Goal: Task Accomplishment & Management: Manage account settings

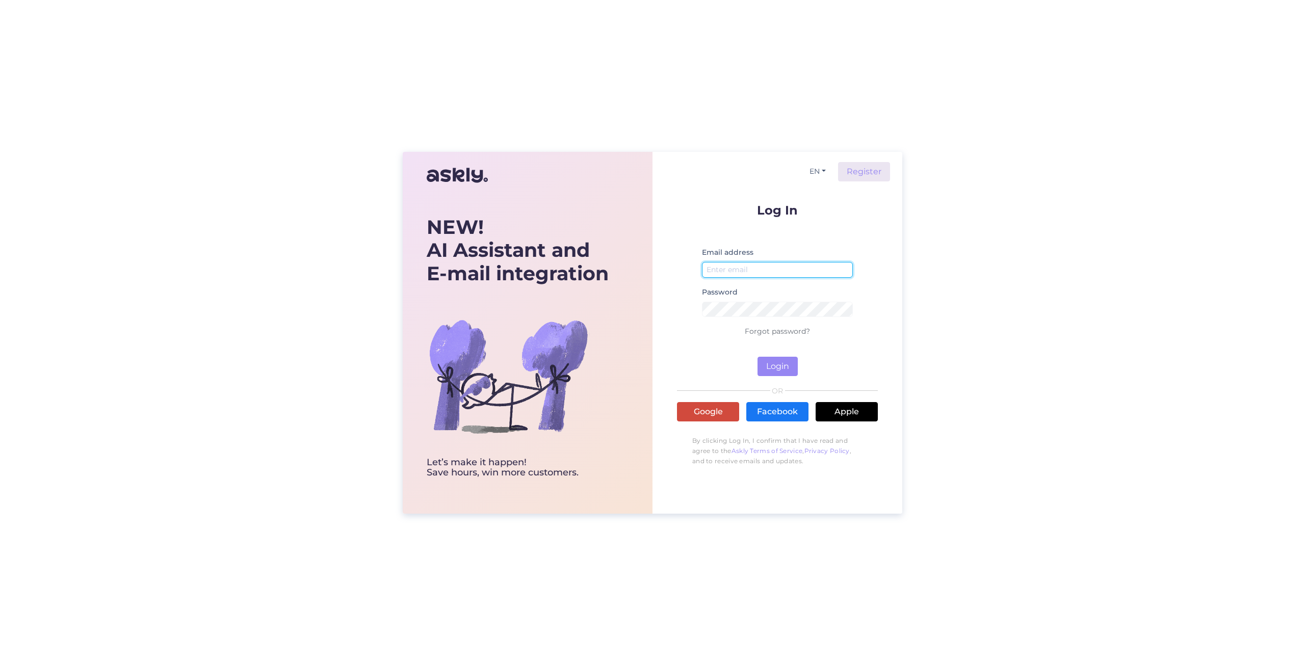
type input "[EMAIL_ADDRESS][DOMAIN_NAME]"
click at [721, 407] on link "Google" at bounding box center [708, 411] width 62 height 19
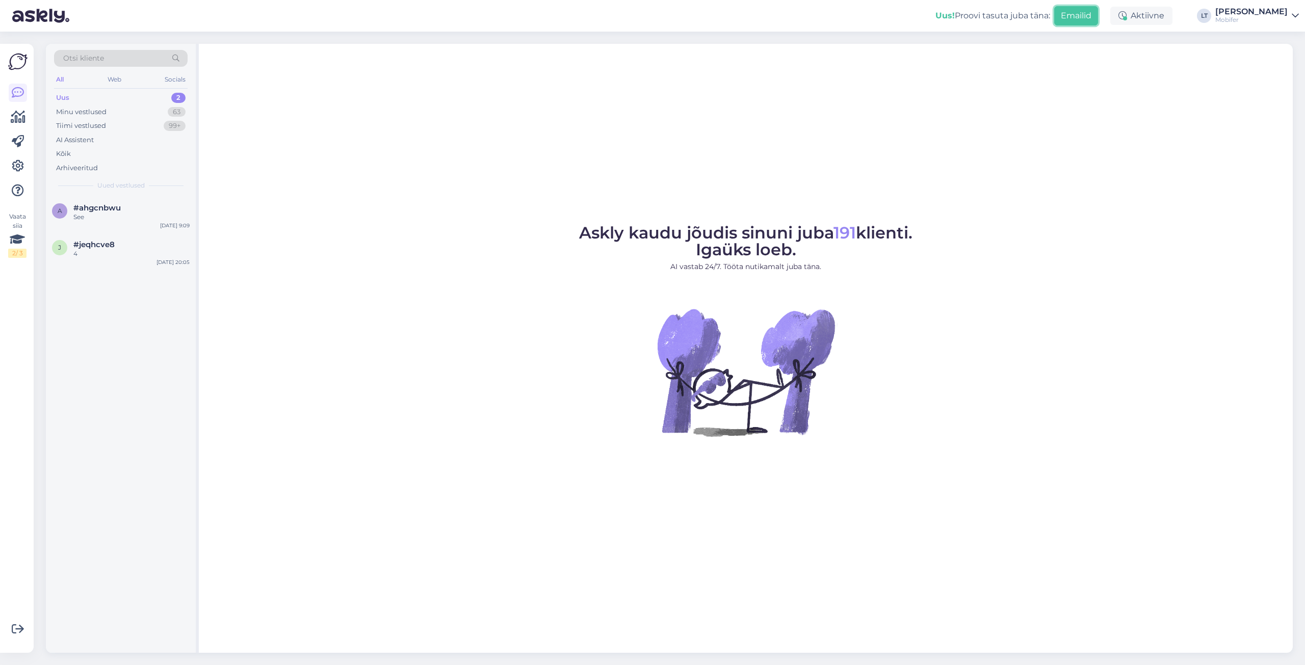
click at [1084, 16] on button "Emailid" at bounding box center [1076, 15] width 44 height 19
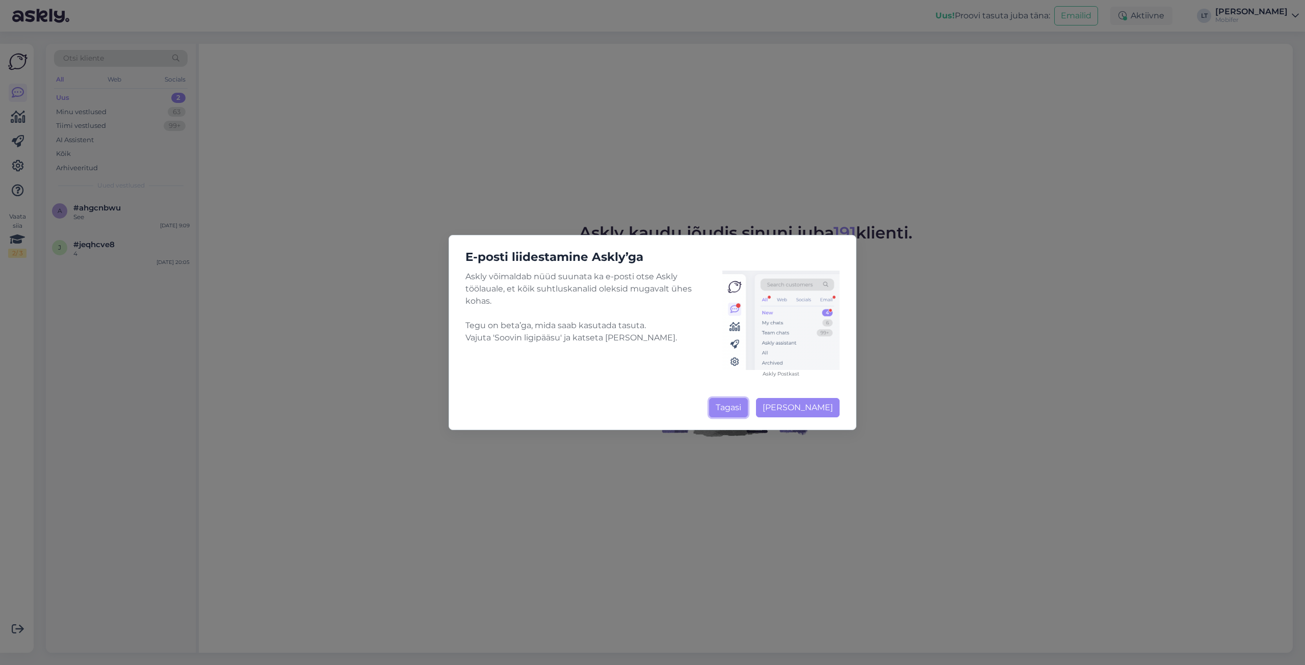
click at [728, 407] on button "Tagasi" at bounding box center [728, 407] width 39 height 19
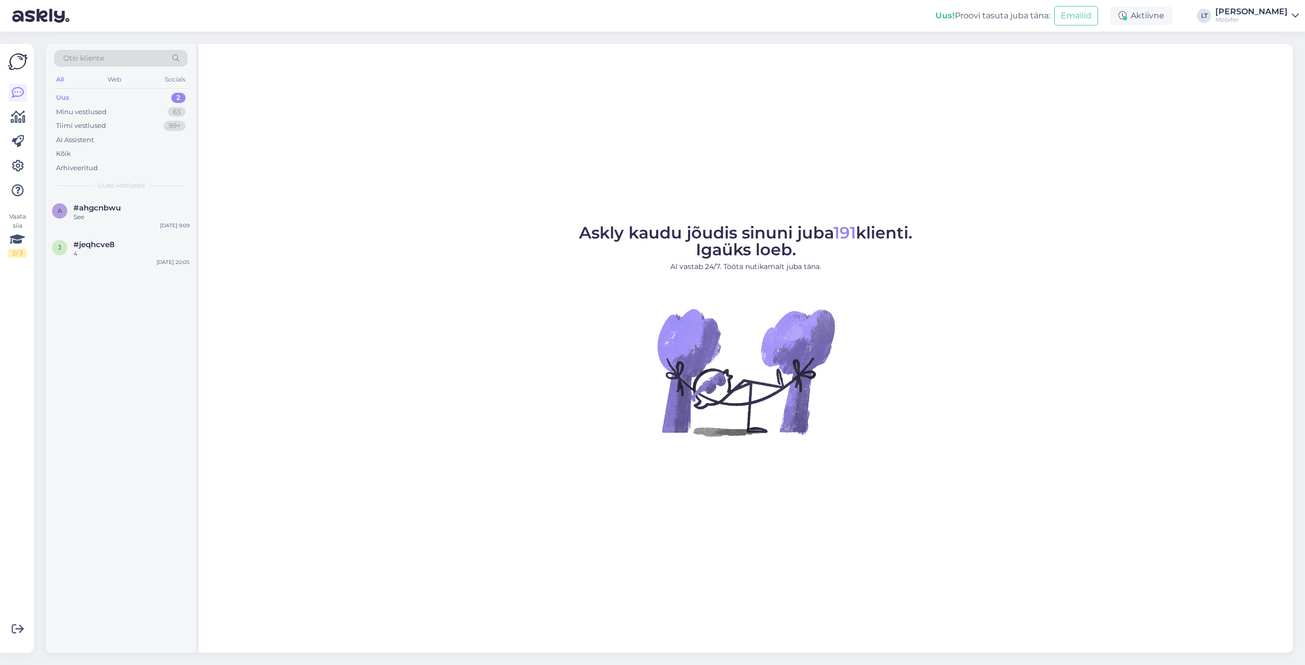
click at [1297, 17] on icon at bounding box center [1295, 16] width 7 height 8
click at [331, 98] on div "Askly kaudu jõudis sinuni juba 191 klienti. Igaüks loeb. AI vastab 24/7. Tööta …" at bounding box center [746, 348] width 1094 height 609
click at [87, 138] on div "AI Assistent" at bounding box center [75, 140] width 38 height 10
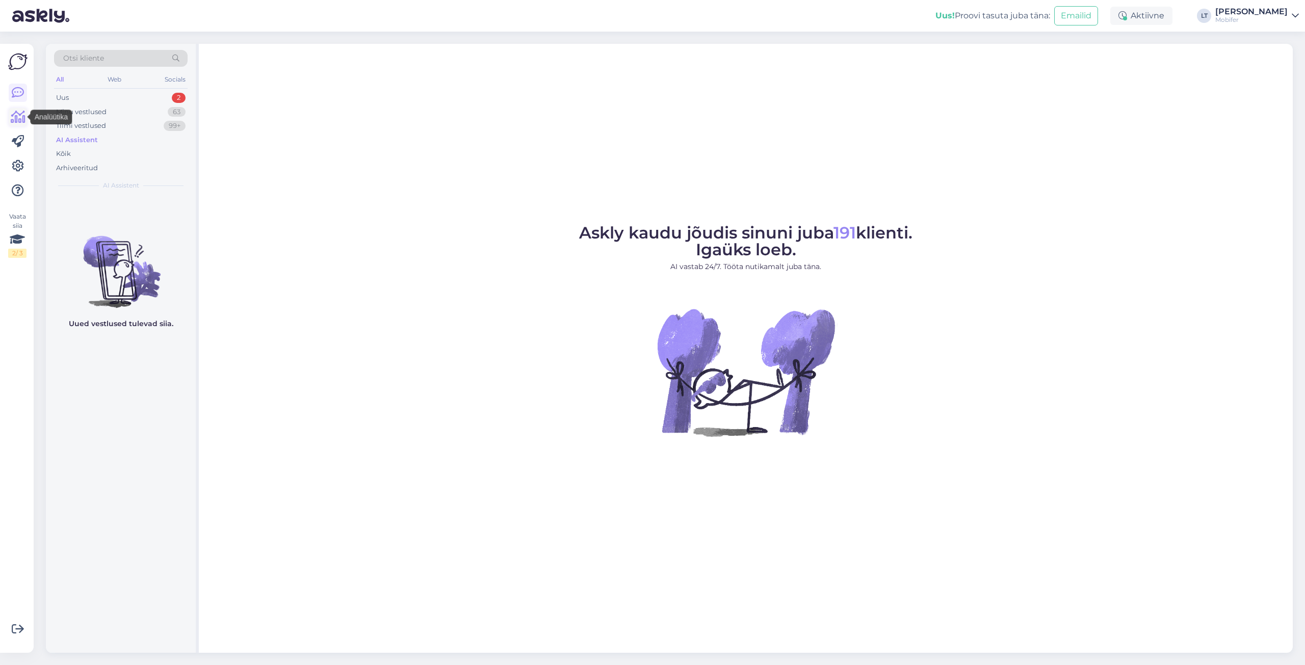
click at [20, 116] on icon at bounding box center [18, 117] width 15 height 12
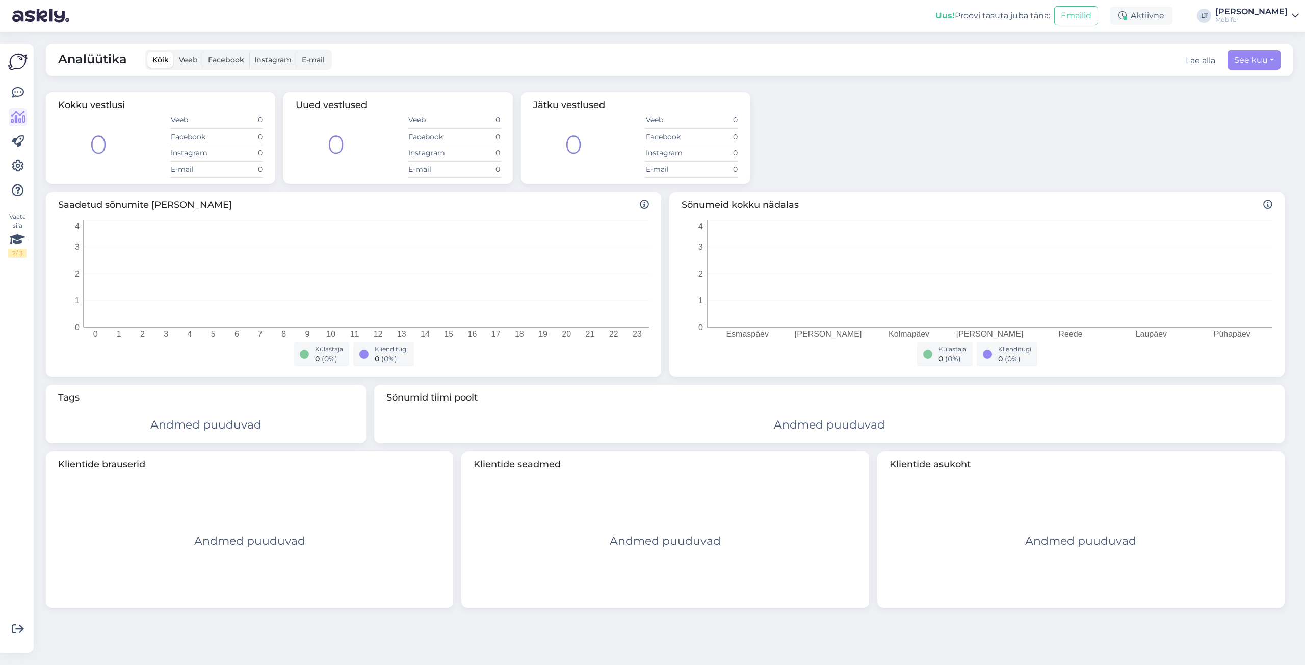
click at [188, 61] on span "Veeb" at bounding box center [188, 59] width 19 height 9
click at [174, 52] on input "Veeb" at bounding box center [174, 52] width 0 height 0
click at [234, 61] on span "Facebook" at bounding box center [226, 59] width 36 height 9
click at [203, 52] on input "Facebook" at bounding box center [203, 52] width 0 height 0
click at [275, 58] on span "Instagram" at bounding box center [272, 59] width 37 height 9
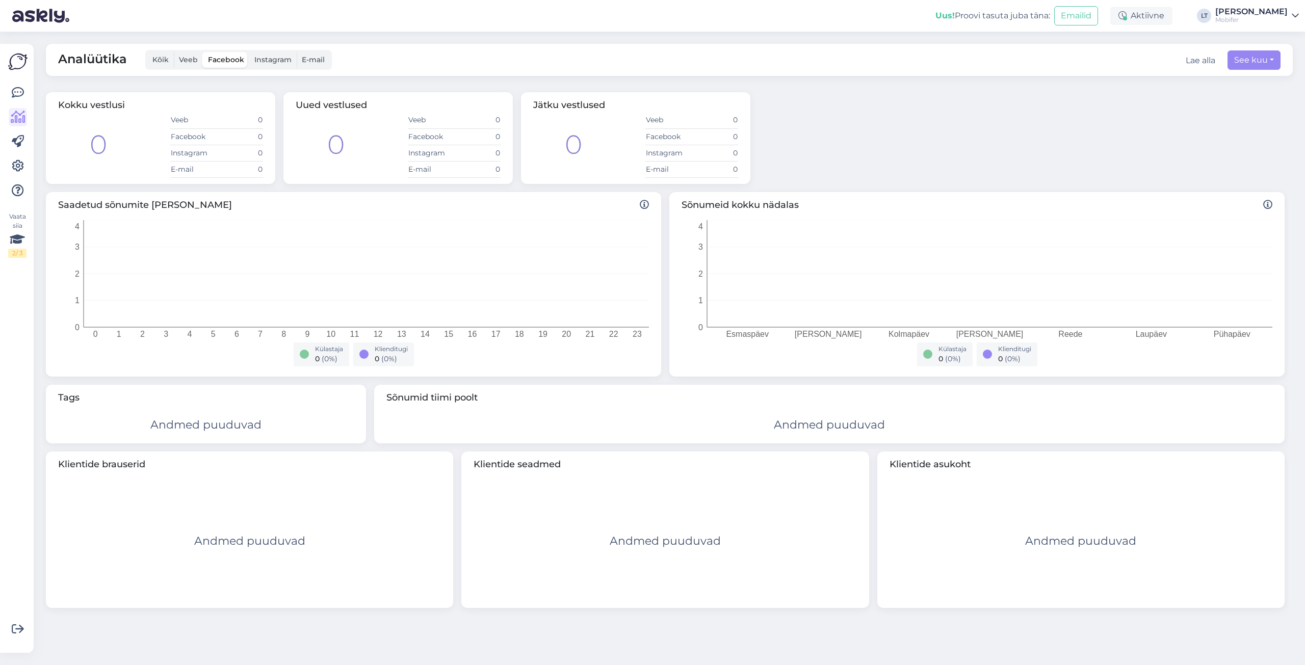
click at [249, 52] on input "Instagram" at bounding box center [249, 52] width 0 height 0
click at [18, 164] on icon at bounding box center [18, 166] width 12 height 12
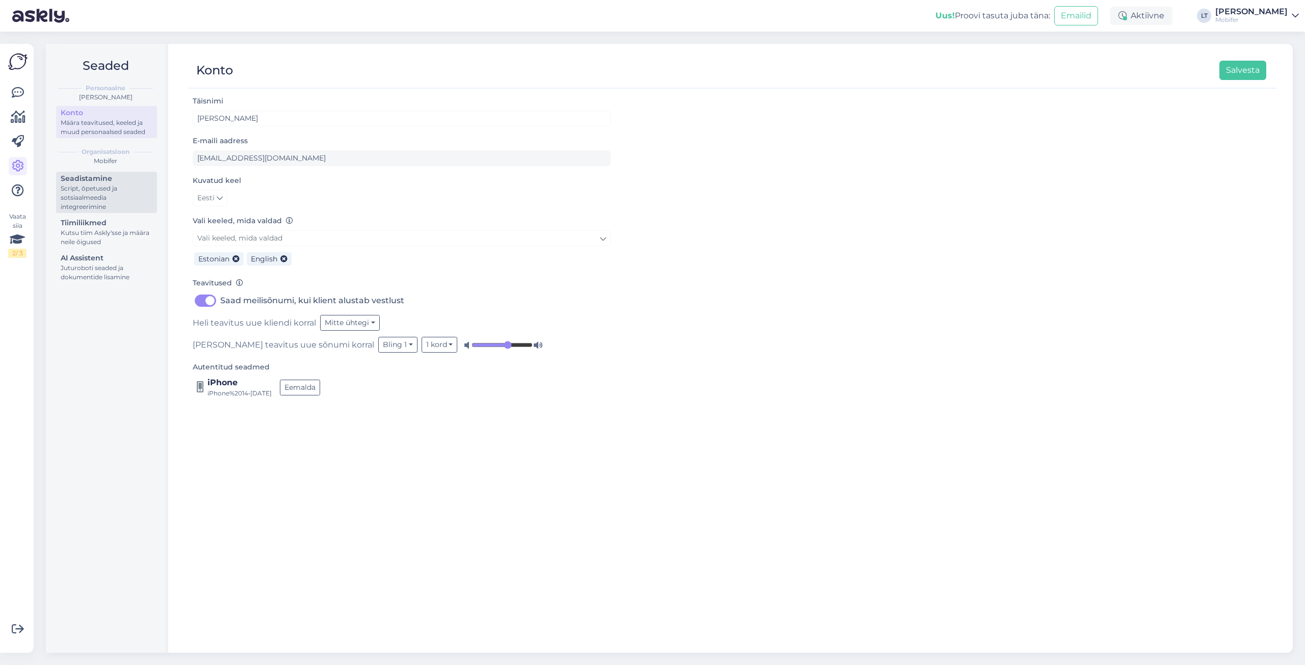
click at [121, 186] on div "Script, õpetused ja sotsiaalmeedia integreerimine" at bounding box center [107, 198] width 92 height 28
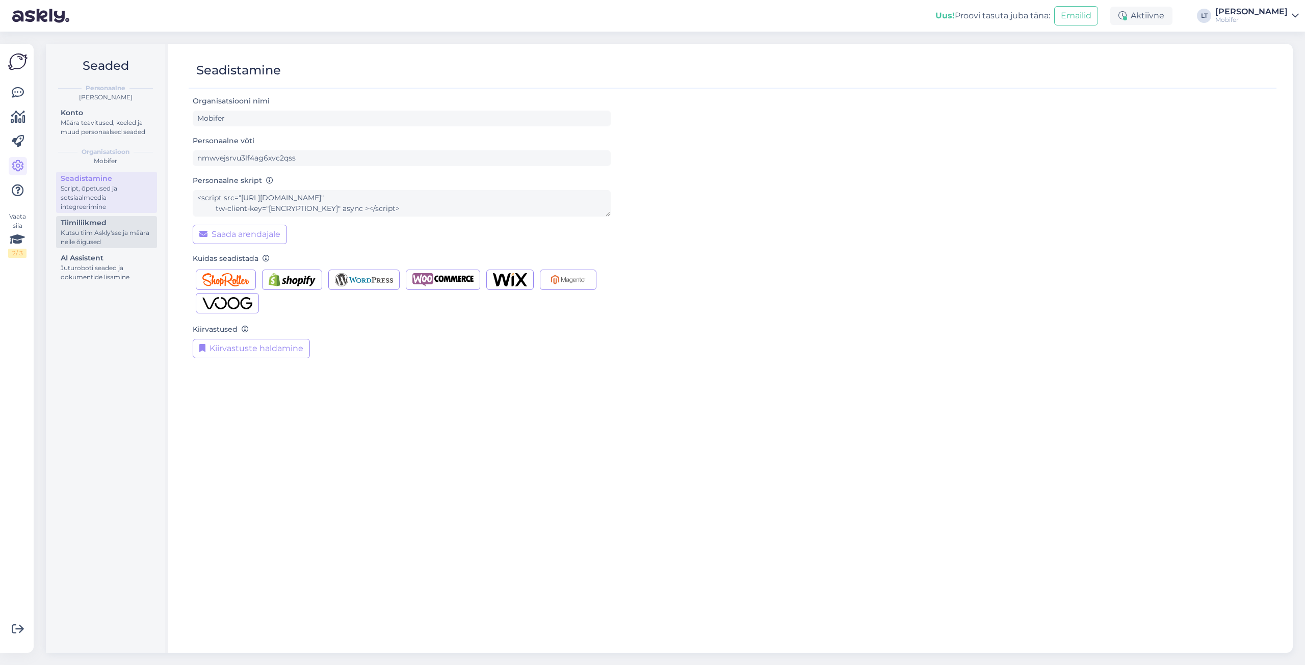
click at [106, 236] on div "Kutsu tiim Askly'sse ja määra neile õigused" at bounding box center [107, 237] width 92 height 18
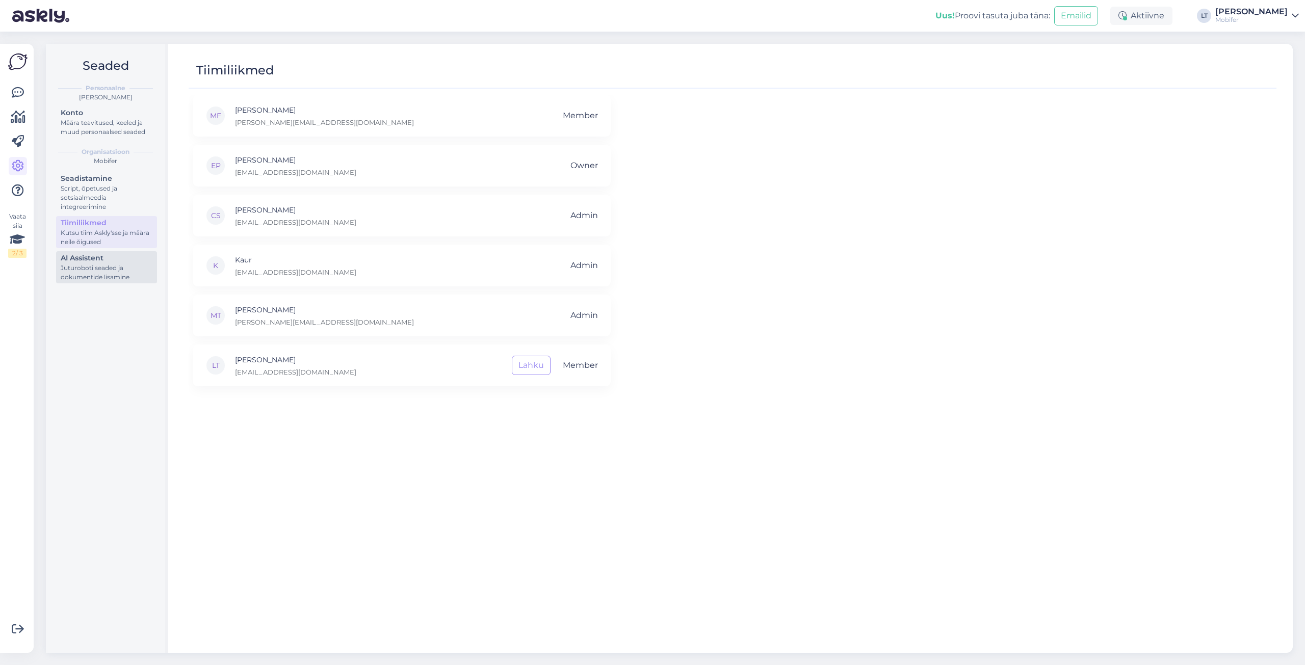
click at [99, 271] on div "Juturoboti seaded ja dokumentide lisamine" at bounding box center [107, 273] width 92 height 18
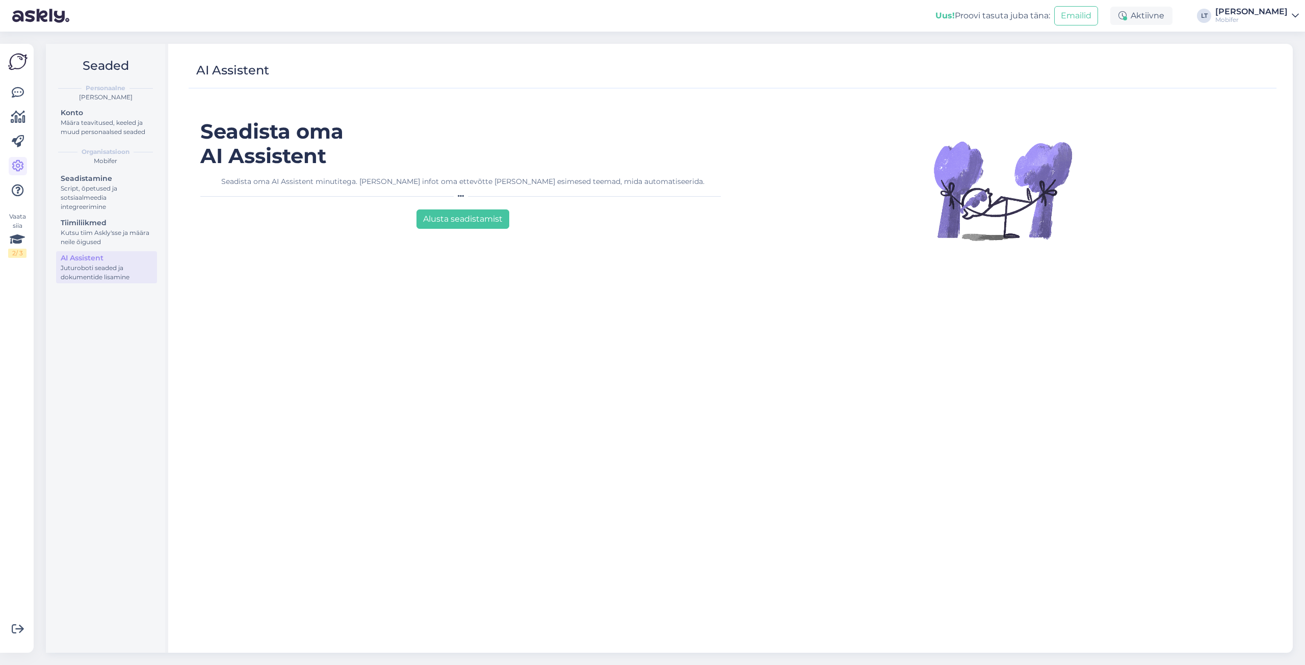
click at [19, 63] on img at bounding box center [17, 61] width 19 height 19
click at [19, 95] on icon at bounding box center [18, 93] width 12 height 12
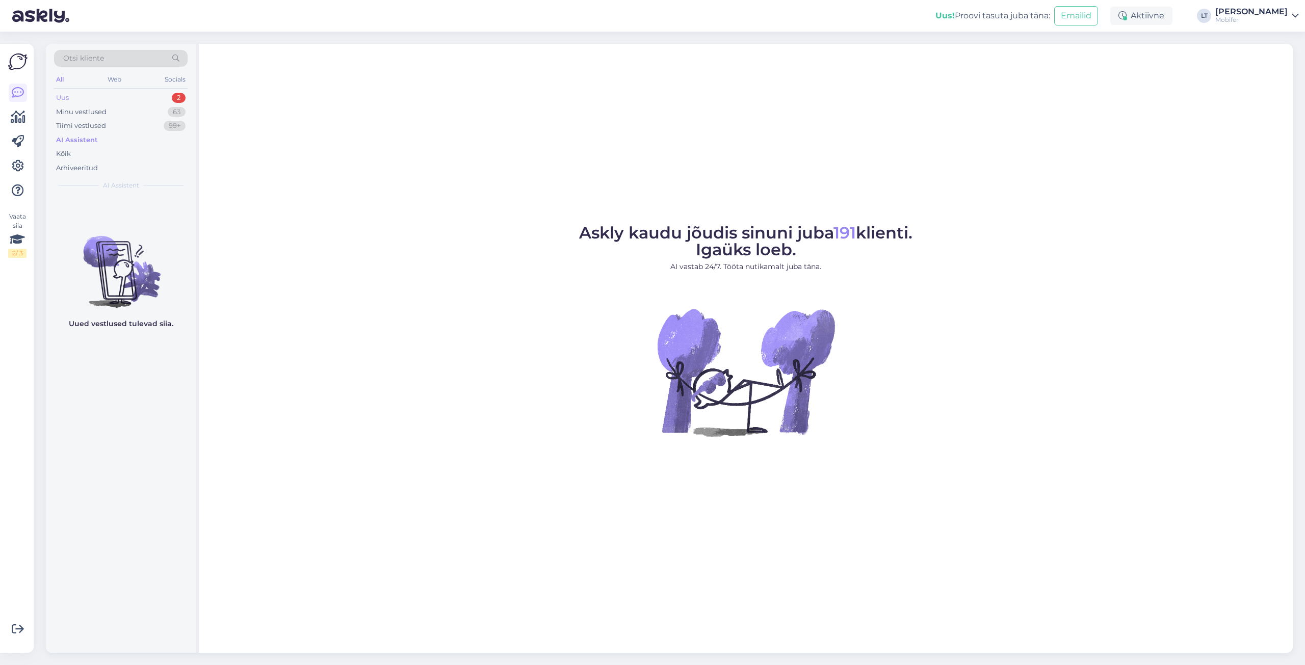
click at [177, 96] on div "2" at bounding box center [179, 98] width 14 height 10
click at [88, 204] on span "#ahgcnbwu" at bounding box center [96, 207] width 47 height 9
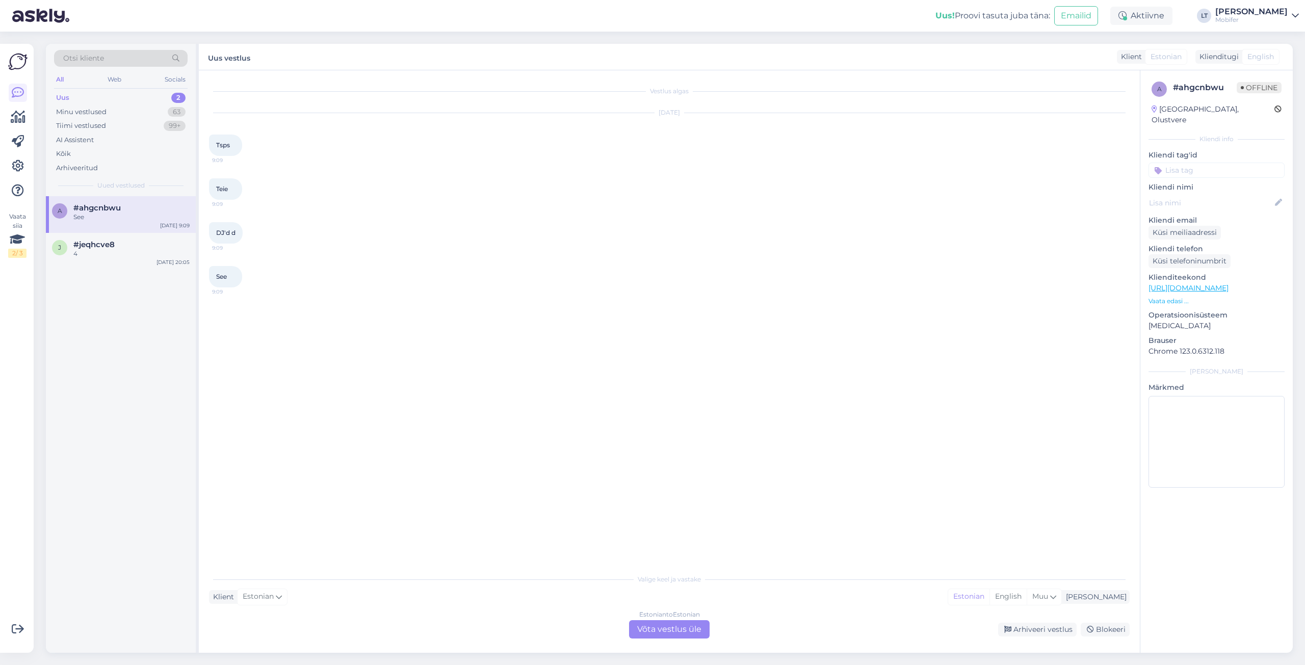
click at [682, 632] on div "Estonian to Estonian Võta vestlus üle" at bounding box center [669, 629] width 81 height 18
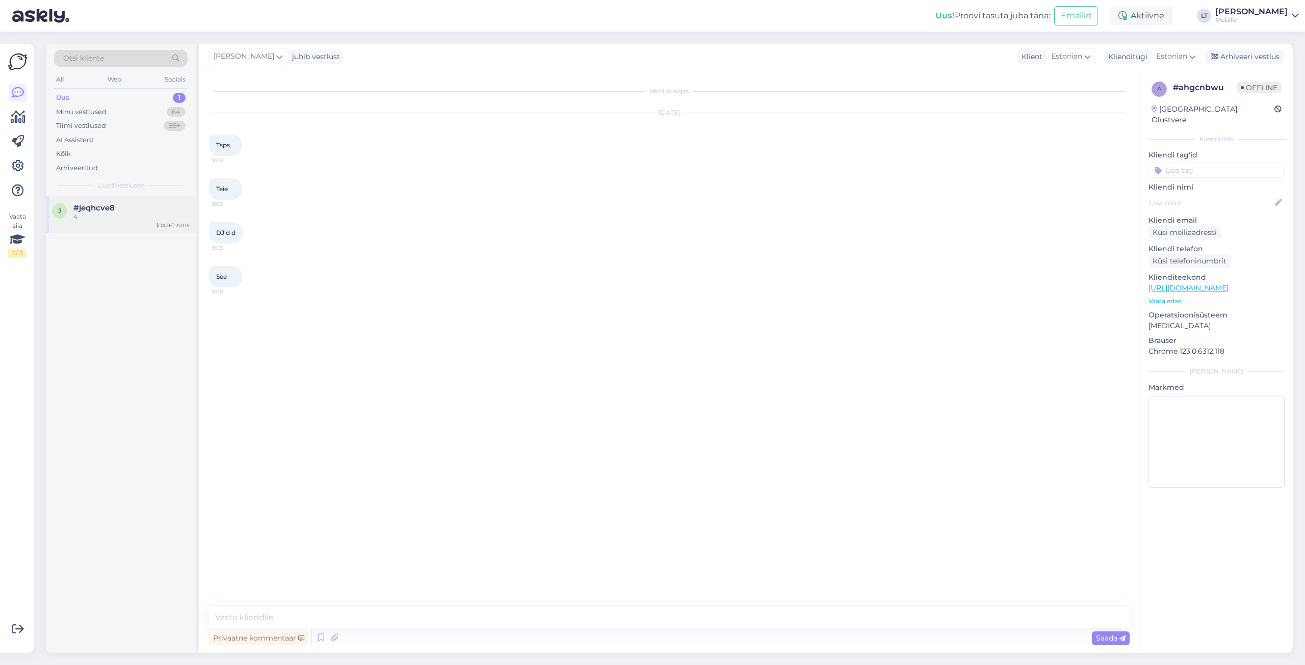
click at [110, 216] on div "4" at bounding box center [131, 217] width 116 height 9
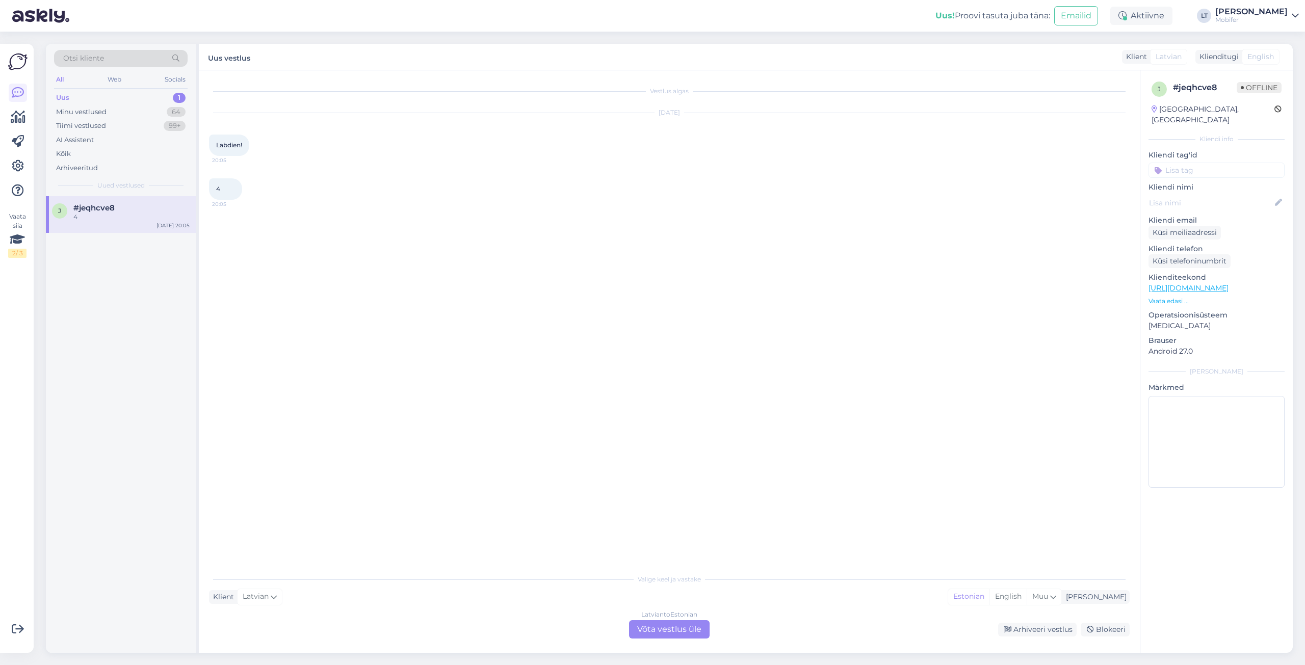
click at [661, 627] on div "Latvian to Estonian Võta vestlus üle" at bounding box center [669, 629] width 81 height 18
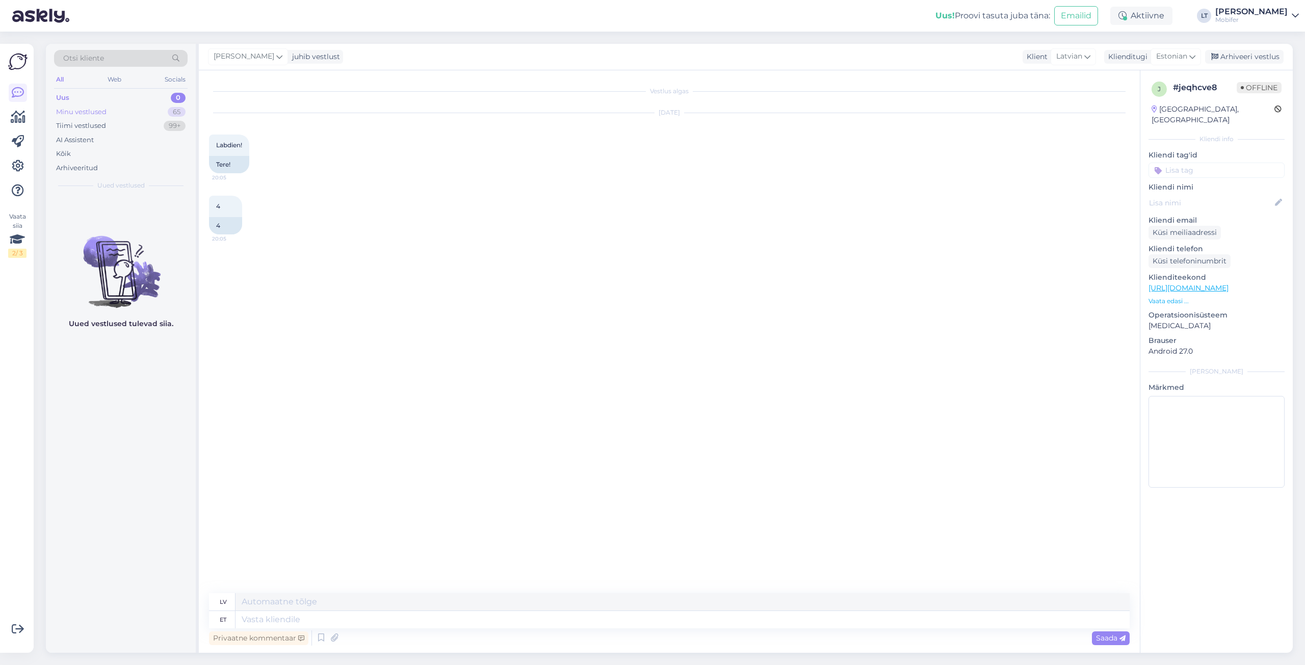
click at [94, 110] on div "Minu vestlused" at bounding box center [81, 112] width 50 height 10
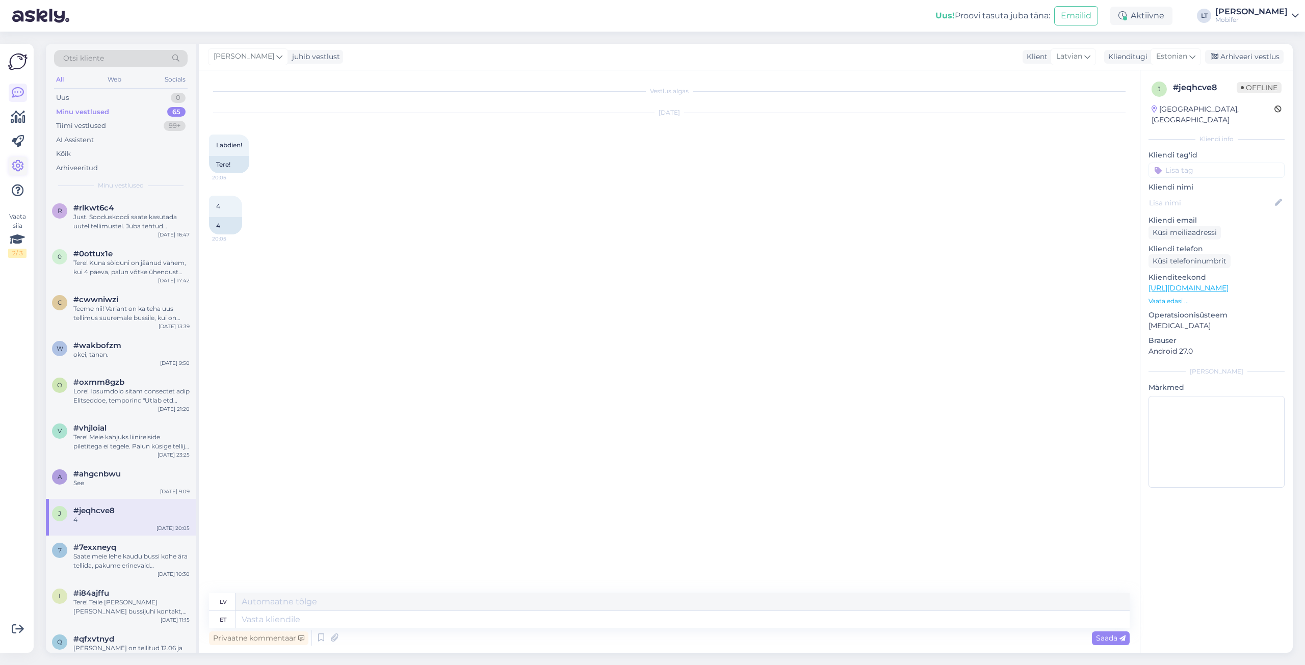
click at [17, 168] on icon at bounding box center [18, 166] width 12 height 12
